Goal: Task Accomplishment & Management: Manage account settings

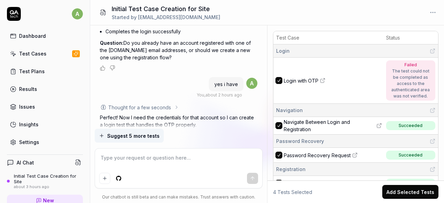
scroll to position [86, 0]
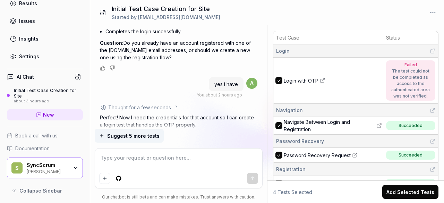
click at [67, 165] on div "SyncScrum [PERSON_NAME]" at bounding box center [50, 168] width 46 height 12
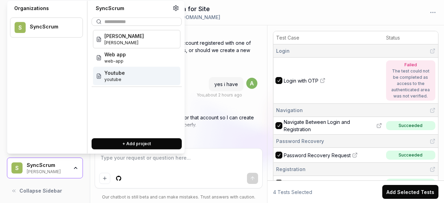
click at [116, 73] on span "Youtube" at bounding box center [114, 72] width 20 height 7
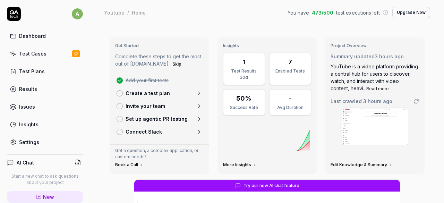
click at [73, 52] on icon at bounding box center [76, 54] width 6 height 6
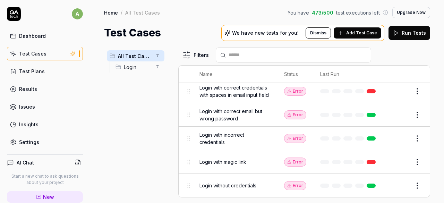
scroll to position [82, 0]
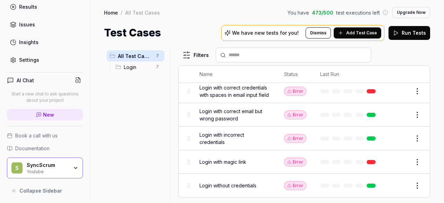
click at [46, 168] on div "Youtube" at bounding box center [48, 171] width 42 height 6
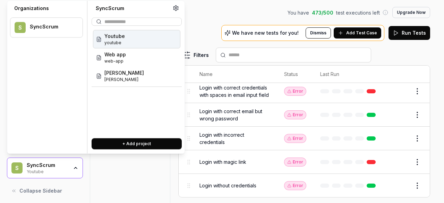
click at [129, 40] on div "Youtube youtube" at bounding box center [136, 39] width 87 height 18
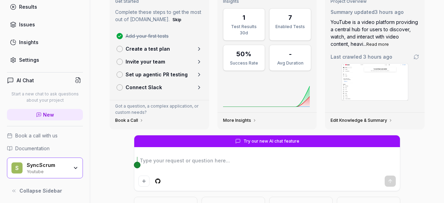
scroll to position [45, 0]
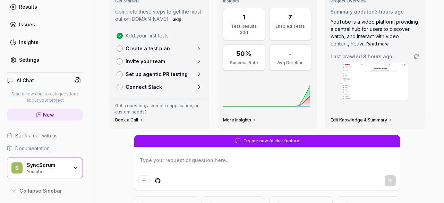
click at [159, 44] on link "Create a test plan" at bounding box center [159, 48] width 91 height 13
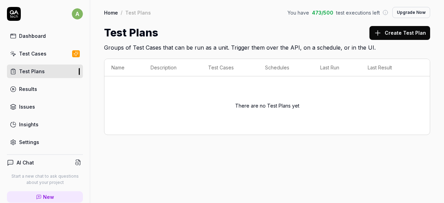
click at [43, 49] on link "Test Cases" at bounding box center [45, 54] width 76 height 14
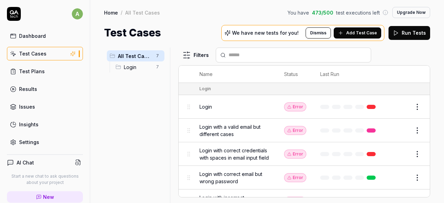
click at [404, 34] on button "Run Tests" at bounding box center [409, 33] width 42 height 14
click at [399, 67] on th at bounding box center [407, 73] width 44 height 17
click at [412, 105] on html "a Dashboard Test Cases Test Plans Results Issues Insights Settings AI Chat Star…" at bounding box center [222, 101] width 444 height 203
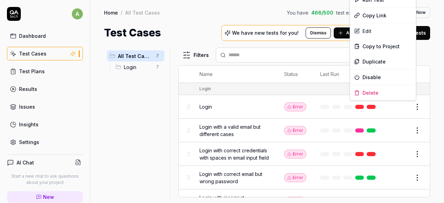
click at [192, 106] on html "a Dashboard Test Cases Test Plans Results Issues Insights Settings AI Chat Star…" at bounding box center [222, 101] width 444 height 203
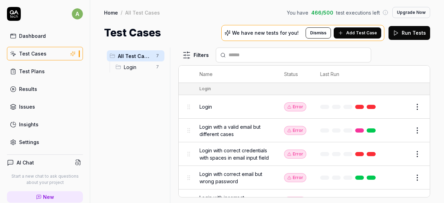
click at [123, 69] on div "Login 7" at bounding box center [139, 66] width 52 height 11
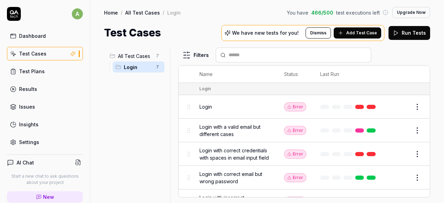
drag, startPoint x: 123, startPoint y: 69, endPoint x: 45, endPoint y: 2, distance: 103.5
click at [45, 2] on div "a Dashboard Test Cases Test Plans Results Issues Insights Settings AI Chat Star…" at bounding box center [45, 101] width 90 height 203
click at [136, 58] on span "All Test Cases" at bounding box center [135, 55] width 34 height 7
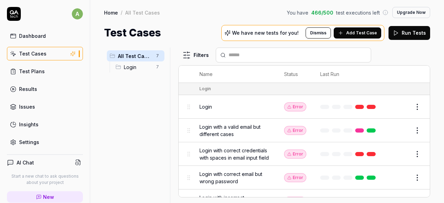
click at [414, 106] on html "a Dashboard Test Cases Test Plans Results Issues Insights Settings AI Chat Star…" at bounding box center [222, 101] width 444 height 203
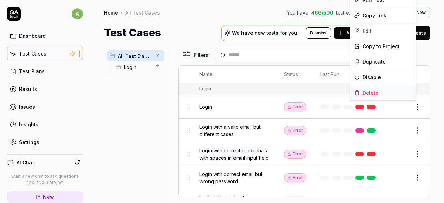
click at [373, 93] on div "Delete" at bounding box center [383, 92] width 66 height 15
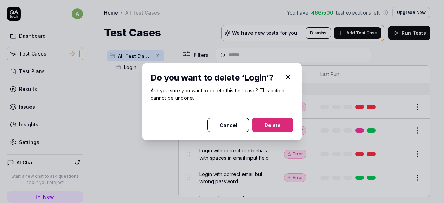
click at [274, 119] on button "Delete" at bounding box center [273, 125] width 42 height 14
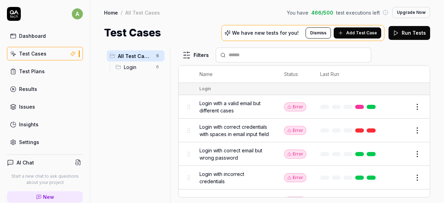
click at [392, 106] on button "Edit" at bounding box center [400, 106] width 17 height 11
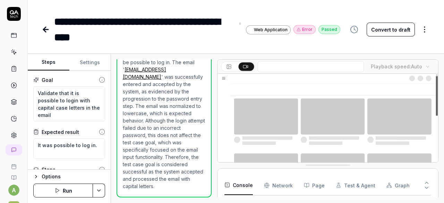
scroll to position [304, 0]
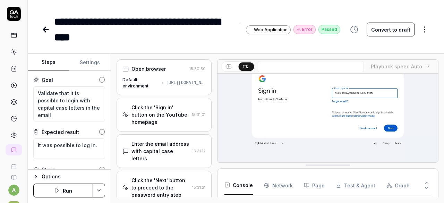
click at [154, 110] on div "Click the 'Sign in' button on the YouTube homepage" at bounding box center [160, 115] width 58 height 22
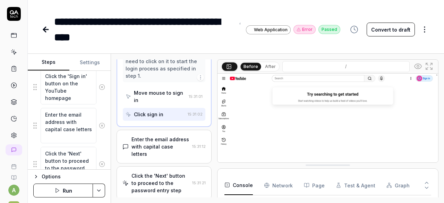
scroll to position [107, 0]
click at [57, 130] on textarea "Enter the email address with capital case letters" at bounding box center [69, 124] width 56 height 35
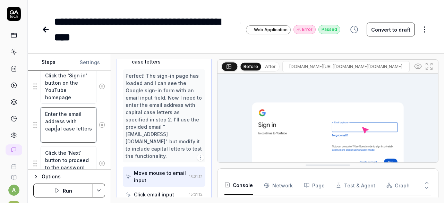
scroll to position [113, 0]
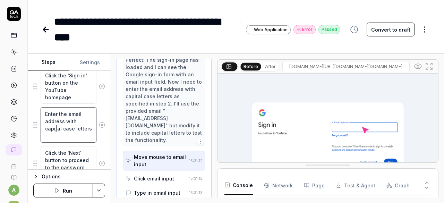
click at [57, 130] on textarea "Enter the email address with capital case letters" at bounding box center [69, 124] width 56 height 35
click at [69, 133] on textarea "Enter the email address with capital case letters" at bounding box center [69, 124] width 56 height 35
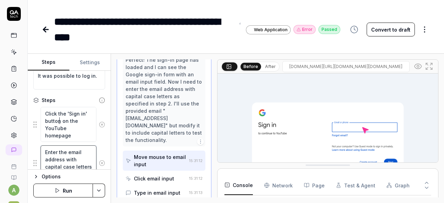
scroll to position [0, 0]
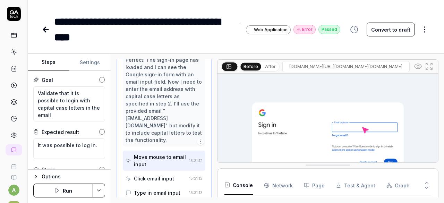
click at [90, 61] on button "Settings" at bounding box center [90, 62] width 42 height 17
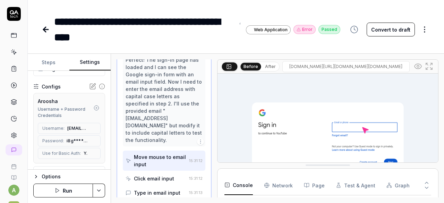
scroll to position [55, 0]
click at [70, 138] on span "i8g********" at bounding box center [77, 140] width 21 height 6
click at [90, 139] on icon at bounding box center [93, 141] width 6 height 6
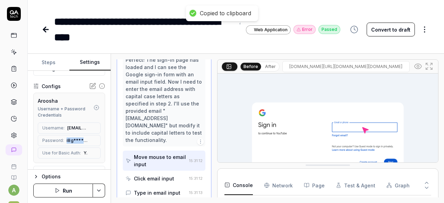
click at [74, 140] on span "i8g********" at bounding box center [77, 140] width 21 height 6
click at [91, 85] on icon at bounding box center [93, 85] width 4 height 4
click at [138, 156] on div "Move mouse to email input" at bounding box center [160, 160] width 52 height 15
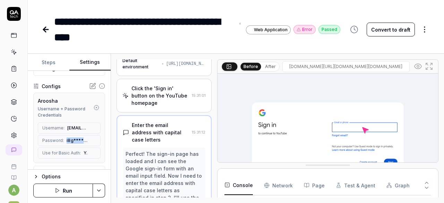
scroll to position [0, 0]
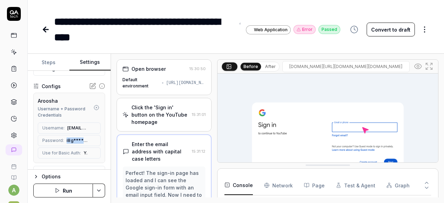
click at [46, 30] on icon at bounding box center [46, 29] width 8 height 8
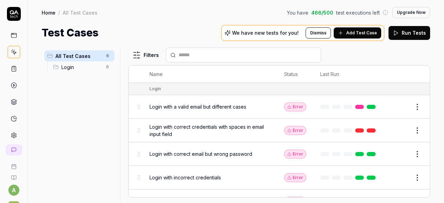
click at [12, 35] on icon at bounding box center [14, 35] width 6 height 6
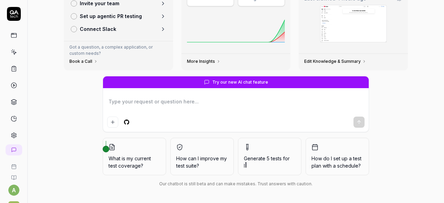
scroll to position [28, 0]
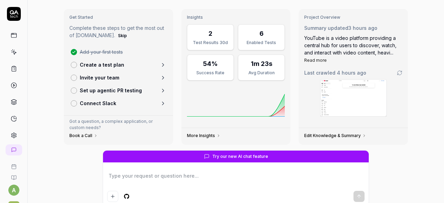
drag, startPoint x: 415, startPoint y: 110, endPoint x: 430, endPoint y: 88, distance: 25.9
click at [430, 88] on div "Get Started Complete these steps to get the most out of [DOMAIN_NAME]. Skip Add…" at bounding box center [236, 137] width 416 height 281
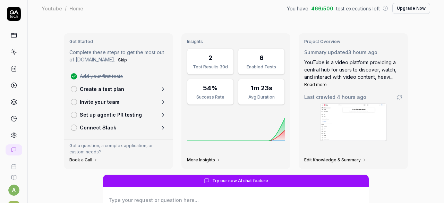
scroll to position [0, 0]
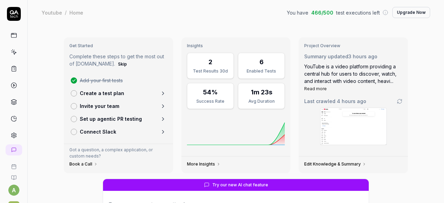
click at [163, 185] on div "Try our new AI chat feature" at bounding box center [235, 185] width 265 height 12
type textarea "*"
click at [11, 53] on icon at bounding box center [14, 52] width 6 height 6
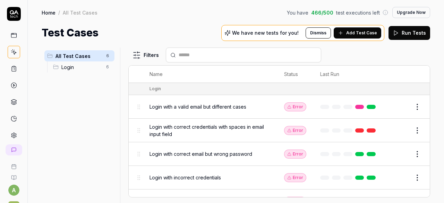
click at [410, 104] on html "a S Home / All Test Cases You have 466 / 500 test executions left Upgrade Now H…" at bounding box center [222, 101] width 444 height 203
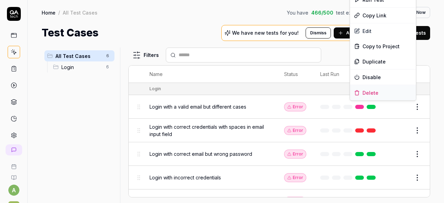
click at [387, 92] on div "Delete" at bounding box center [383, 92] width 66 height 15
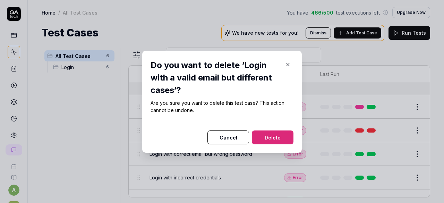
click at [288, 137] on button "Delete" at bounding box center [273, 137] width 42 height 14
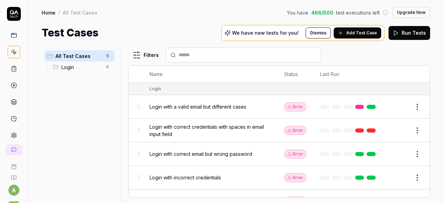
click at [414, 103] on body "Deleted "Login with a valid email but different cases" a S Home / All Test Case…" at bounding box center [222, 101] width 444 height 203
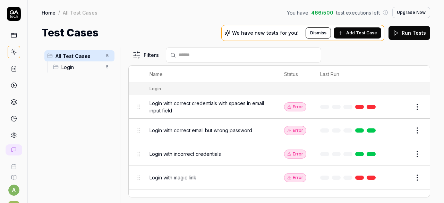
click at [413, 108] on html "a S Home / All Test Cases You have 466 / 500 test executions left Upgrade Now H…" at bounding box center [222, 101] width 444 height 203
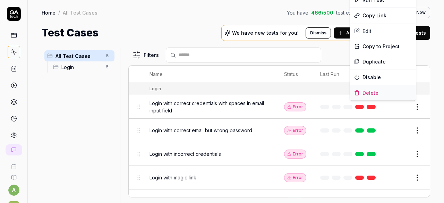
click at [376, 96] on div "Delete" at bounding box center [383, 92] width 66 height 15
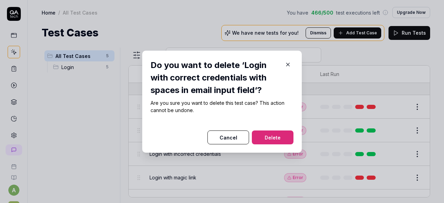
click at [274, 140] on button "Delete" at bounding box center [273, 137] width 42 height 14
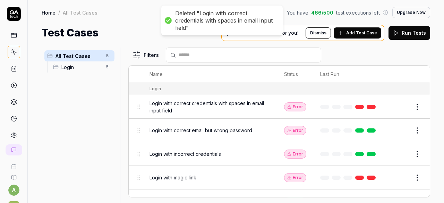
click at [410, 102] on body "Deleted "Login with correct credentials with spaces in email input field" a S H…" at bounding box center [222, 101] width 444 height 203
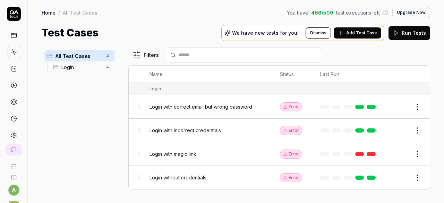
click at [418, 106] on html "a S Home / All Test Cases You have 466 / 500 test executions left Upgrade Now H…" at bounding box center [222, 101] width 444 height 203
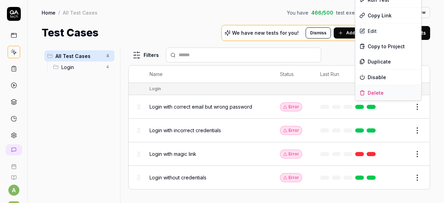
click at [382, 90] on div "Delete" at bounding box center [388, 92] width 66 height 15
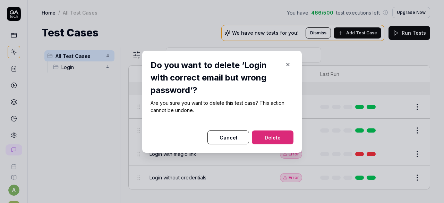
click at [285, 133] on button "Delete" at bounding box center [273, 137] width 42 height 14
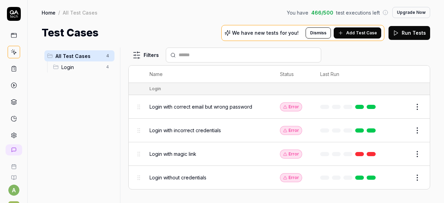
click at [420, 177] on html "Deleted "Login with correct email but wrong password" a S Home / All Test Cases…" at bounding box center [222, 101] width 444 height 203
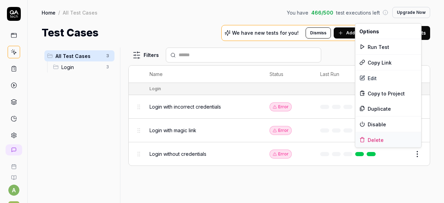
click at [380, 142] on div "Delete" at bounding box center [388, 139] width 66 height 15
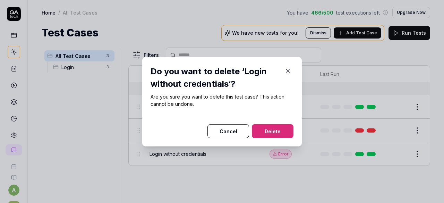
click at [280, 126] on button "Delete" at bounding box center [273, 131] width 42 height 14
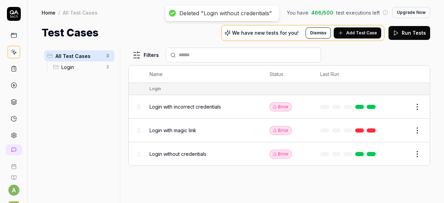
click at [417, 131] on html "Deleted "Login without credentials" a S Home / All Test Cases You have 466 / 50…" at bounding box center [222, 101] width 444 height 203
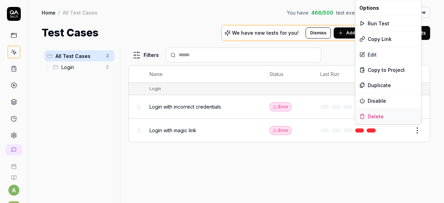
click at [377, 113] on div "Delete" at bounding box center [388, 115] width 66 height 15
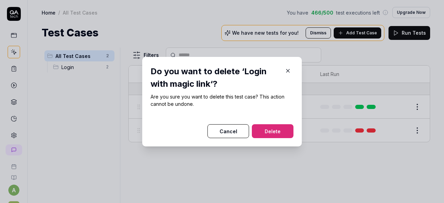
click at [287, 130] on button "Delete" at bounding box center [273, 131] width 42 height 14
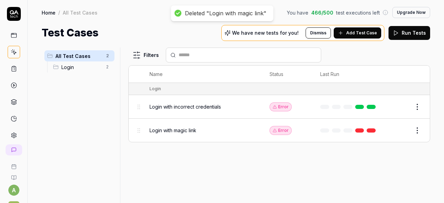
click at [416, 104] on html "Deleted "Login with magic link" a S Home / All Test Cases You have 466 / 500 te…" at bounding box center [222, 101] width 444 height 203
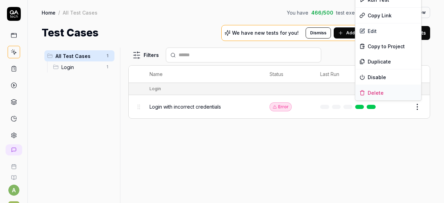
click at [375, 92] on div "Delete" at bounding box center [388, 92] width 66 height 15
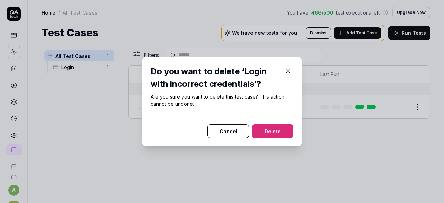
click at [266, 131] on button "Delete" at bounding box center [273, 131] width 42 height 14
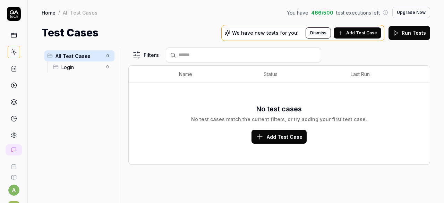
click at [280, 133] on span "Add Test Case" at bounding box center [284, 136] width 36 height 7
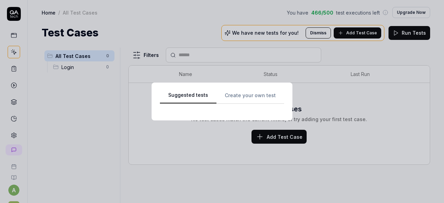
click at [227, 18] on div "Suggested tests Suggested tests Create your own test" at bounding box center [222, 101] width 444 height 203
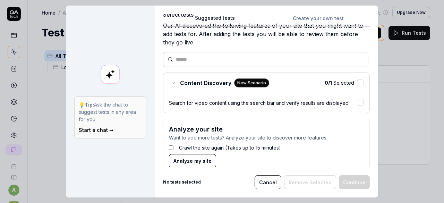
scroll to position [24, 0]
click at [357, 101] on button "button" at bounding box center [360, 102] width 7 height 7
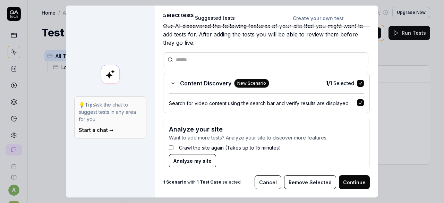
scroll to position [35, 0]
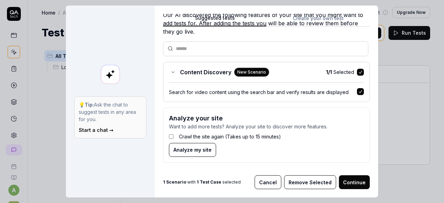
click at [353, 182] on button "Continue" at bounding box center [354, 182] width 31 height 14
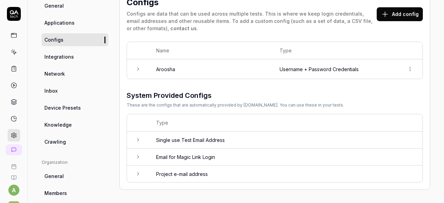
scroll to position [66, 0]
